Goal: Browse casually: Explore the website without a specific task or goal

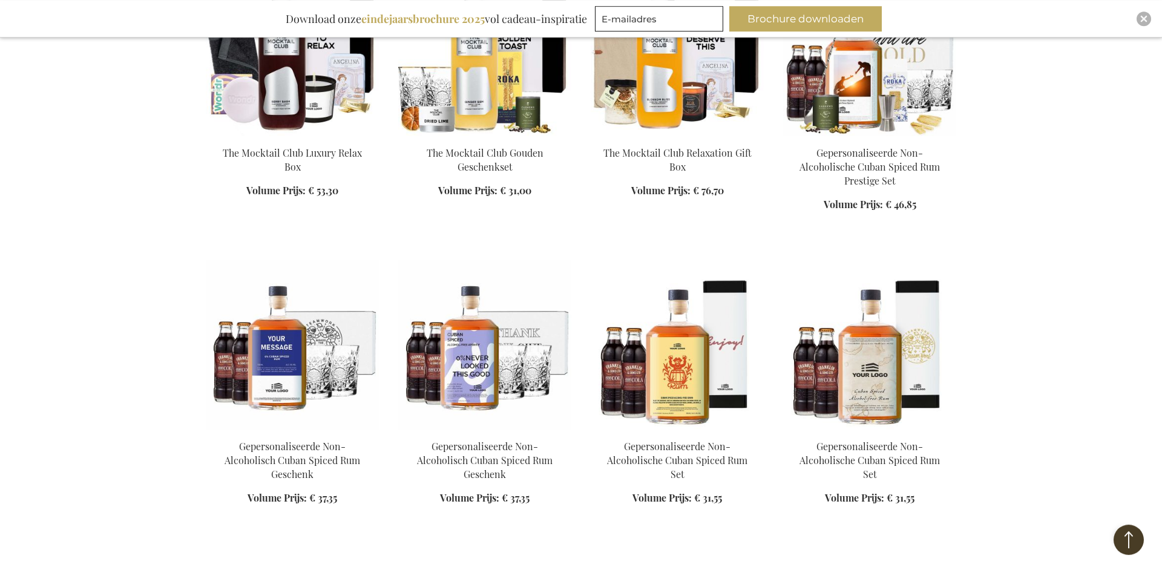
scroll to position [926, 0]
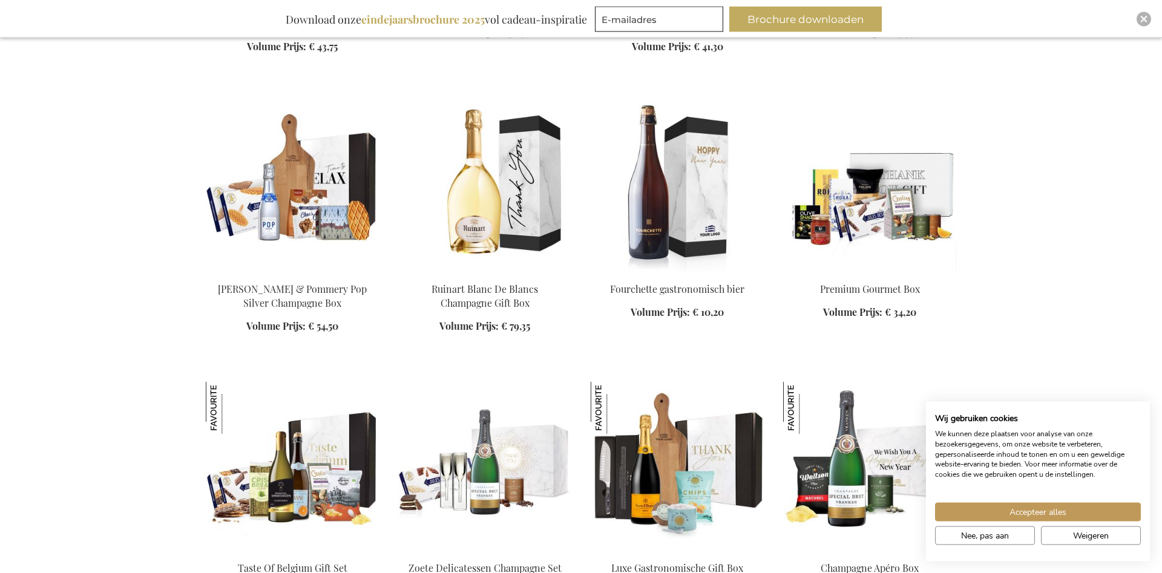
scroll to position [2408, 0]
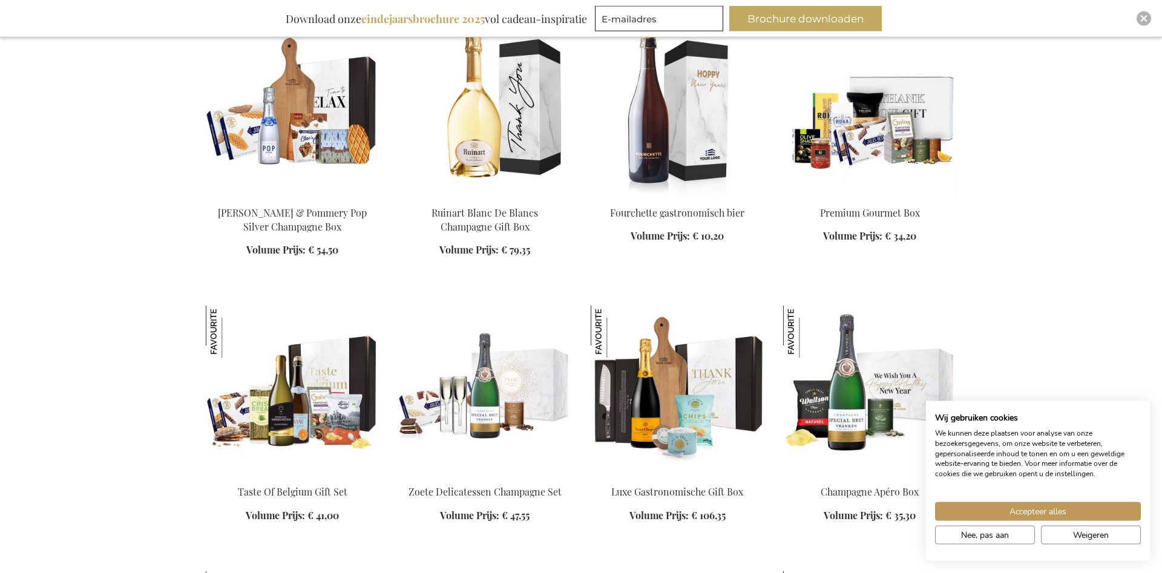
scroll to position [2284, 0]
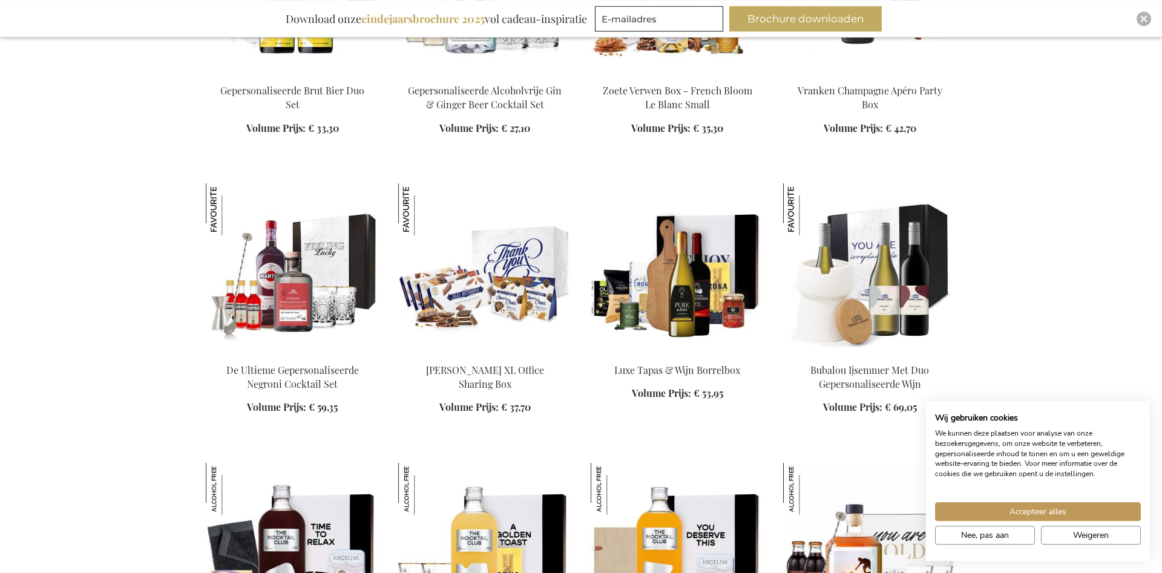
scroll to position [3272, 0]
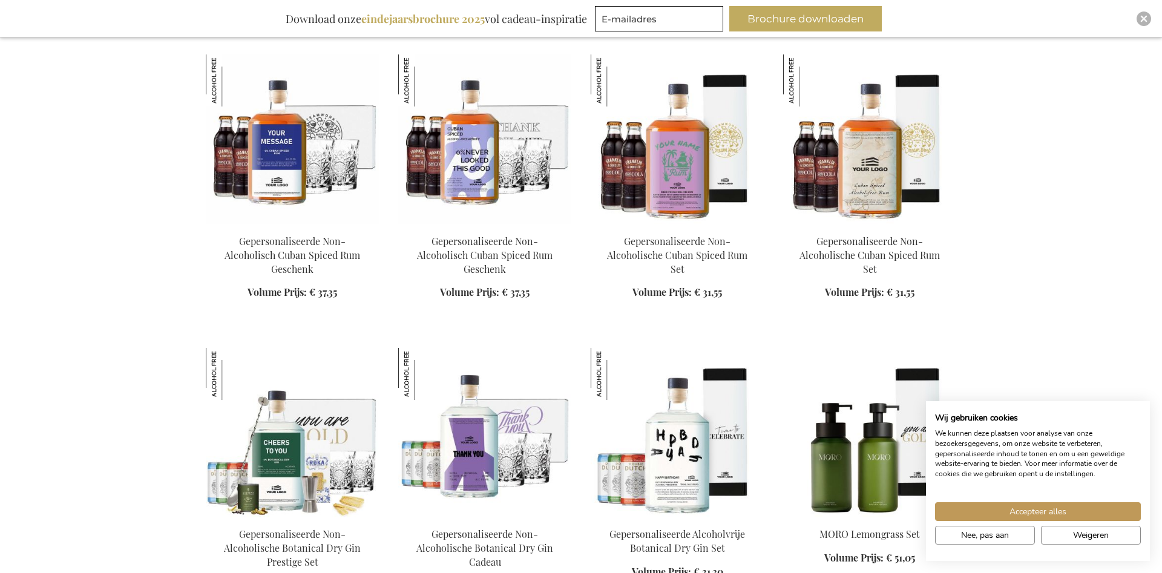
scroll to position [4136, 0]
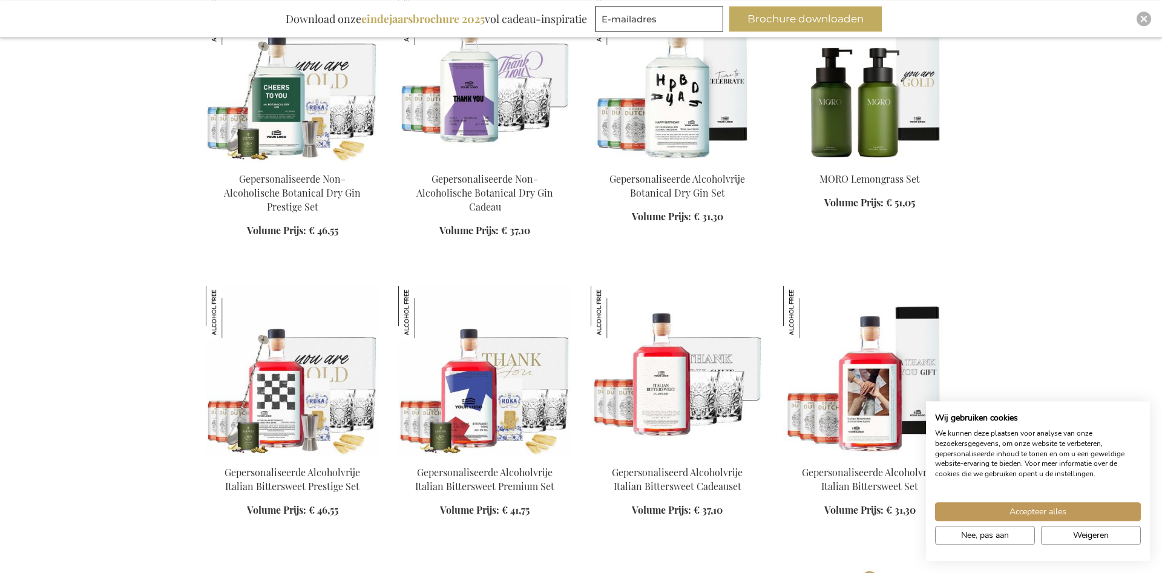
scroll to position [4321, 0]
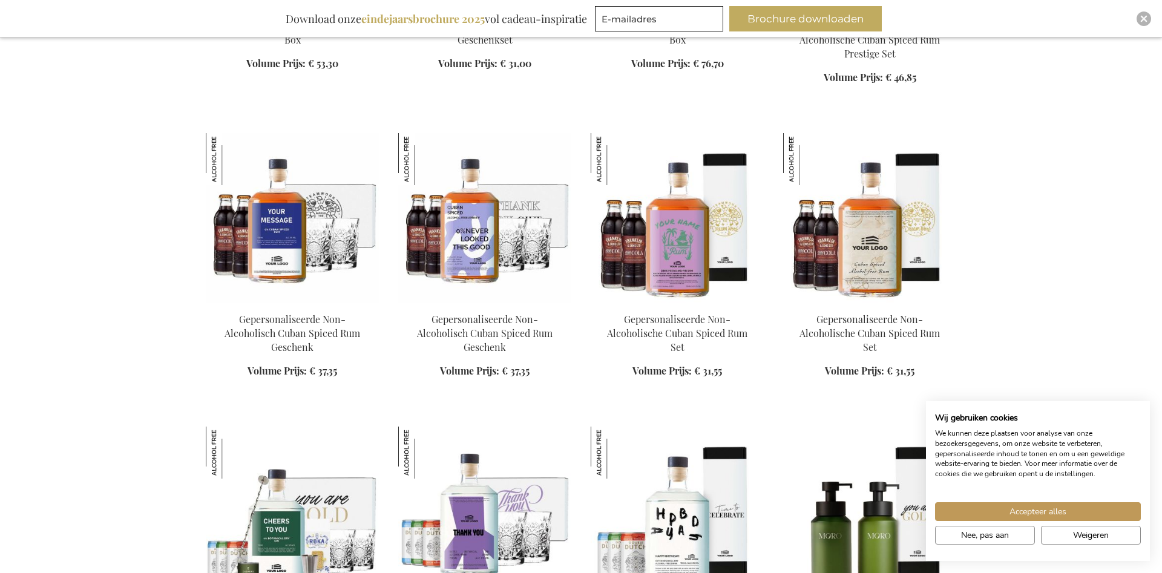
scroll to position [1173, 0]
